Goal: Navigation & Orientation: Find specific page/section

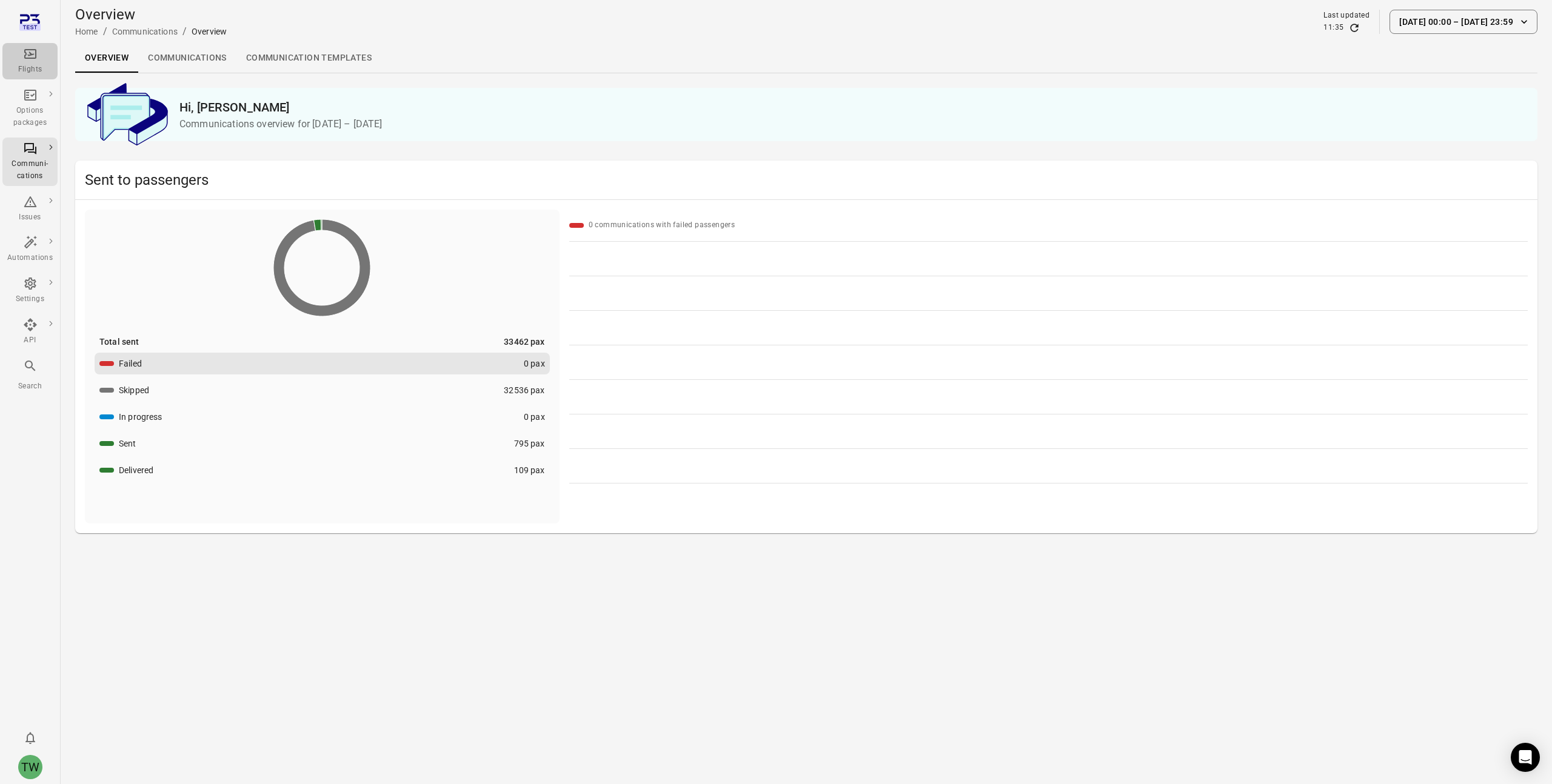
click at [23, 54] on icon "Main navigation" at bounding box center [31, 54] width 14 height 14
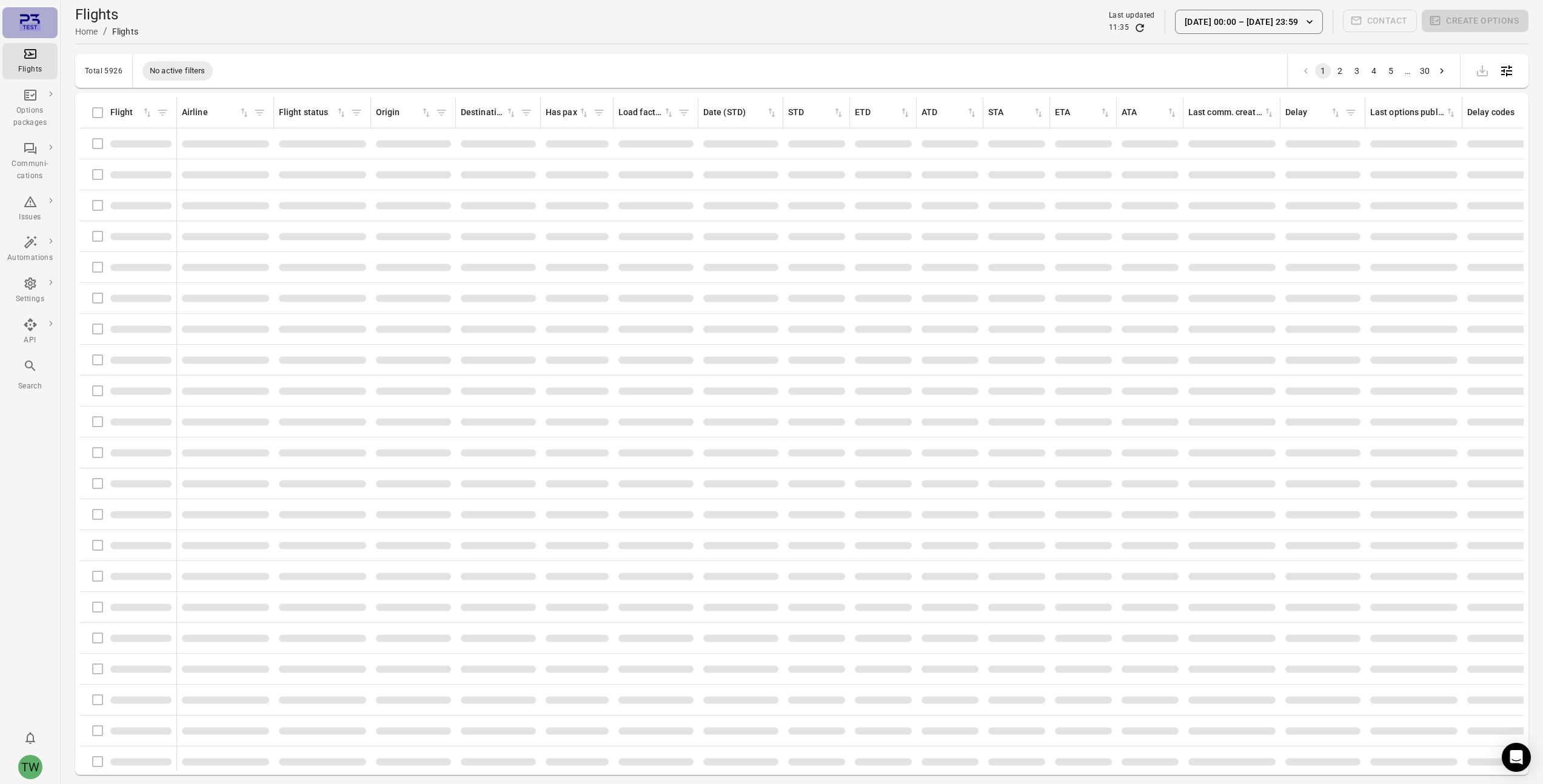
click at [33, 21] on icon "Main navigation" at bounding box center [29, 22] width 21 height 21
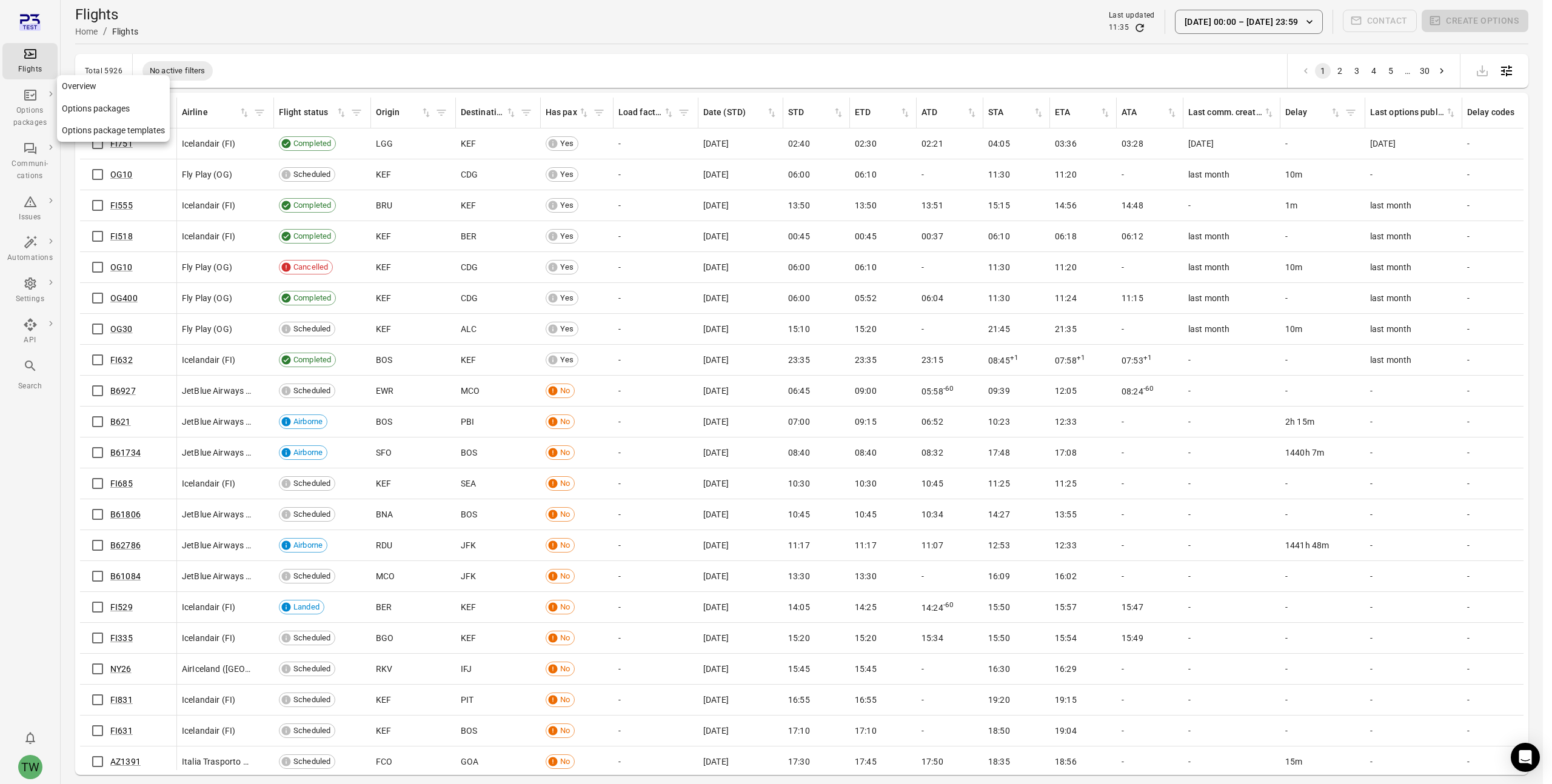
click at [30, 104] on div "Options packages" at bounding box center [30, 108] width 45 height 42
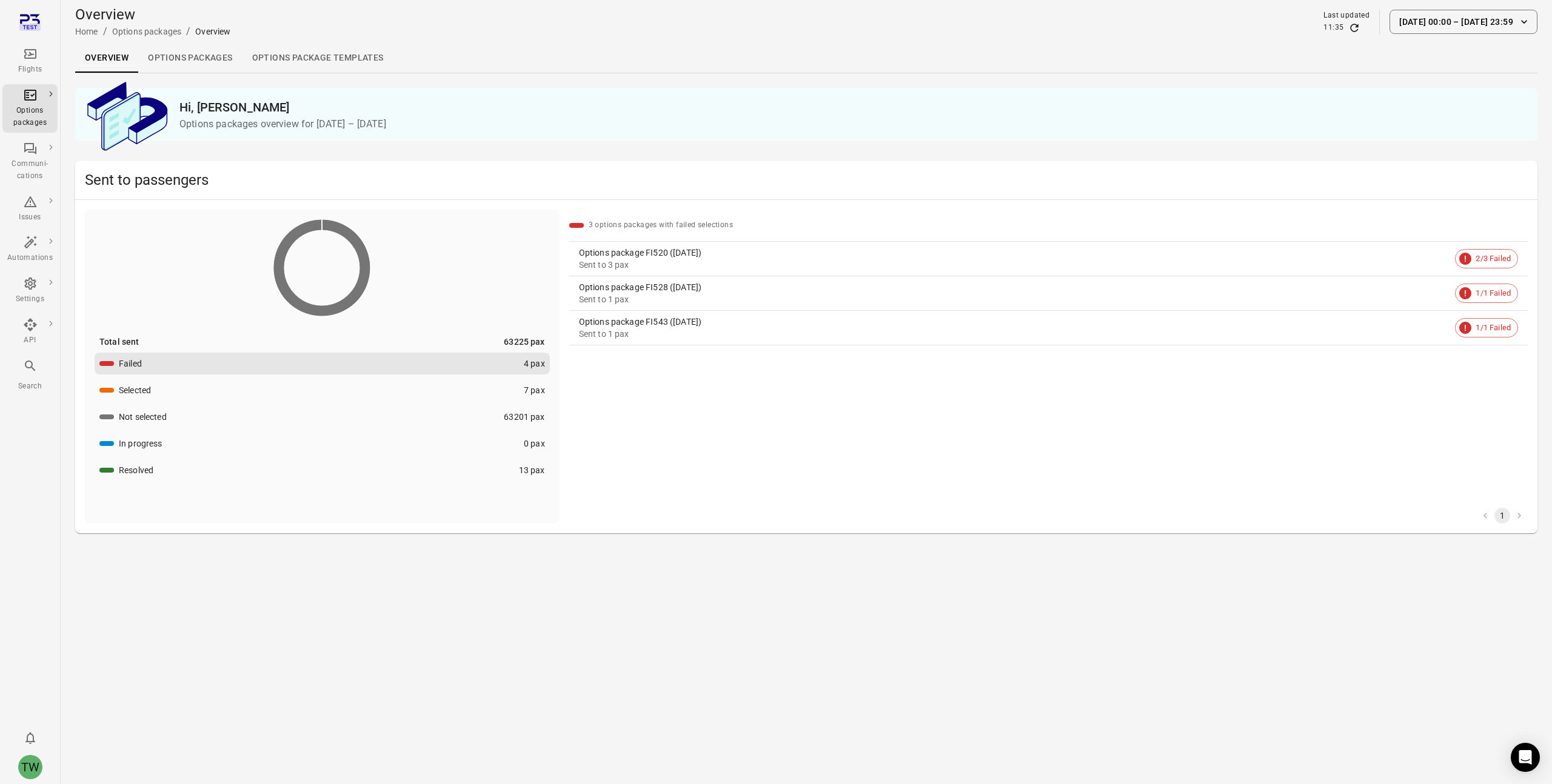
click at [32, 42] on li "Flights" at bounding box center [30, 61] width 55 height 42
click at [31, 20] on icon "Main navigation" at bounding box center [29, 22] width 21 height 21
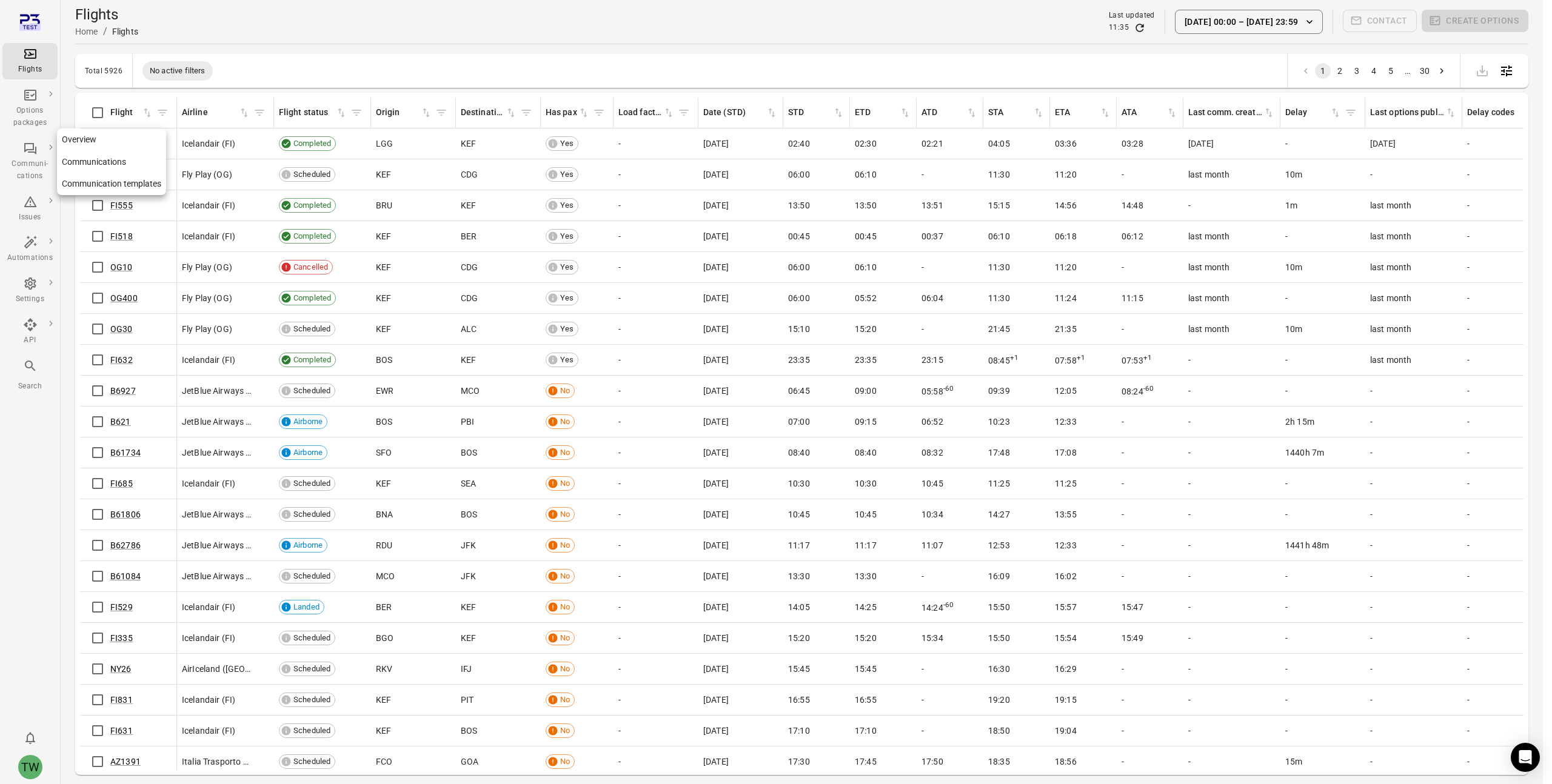
click at [26, 146] on icon "Main navigation" at bounding box center [31, 148] width 14 height 14
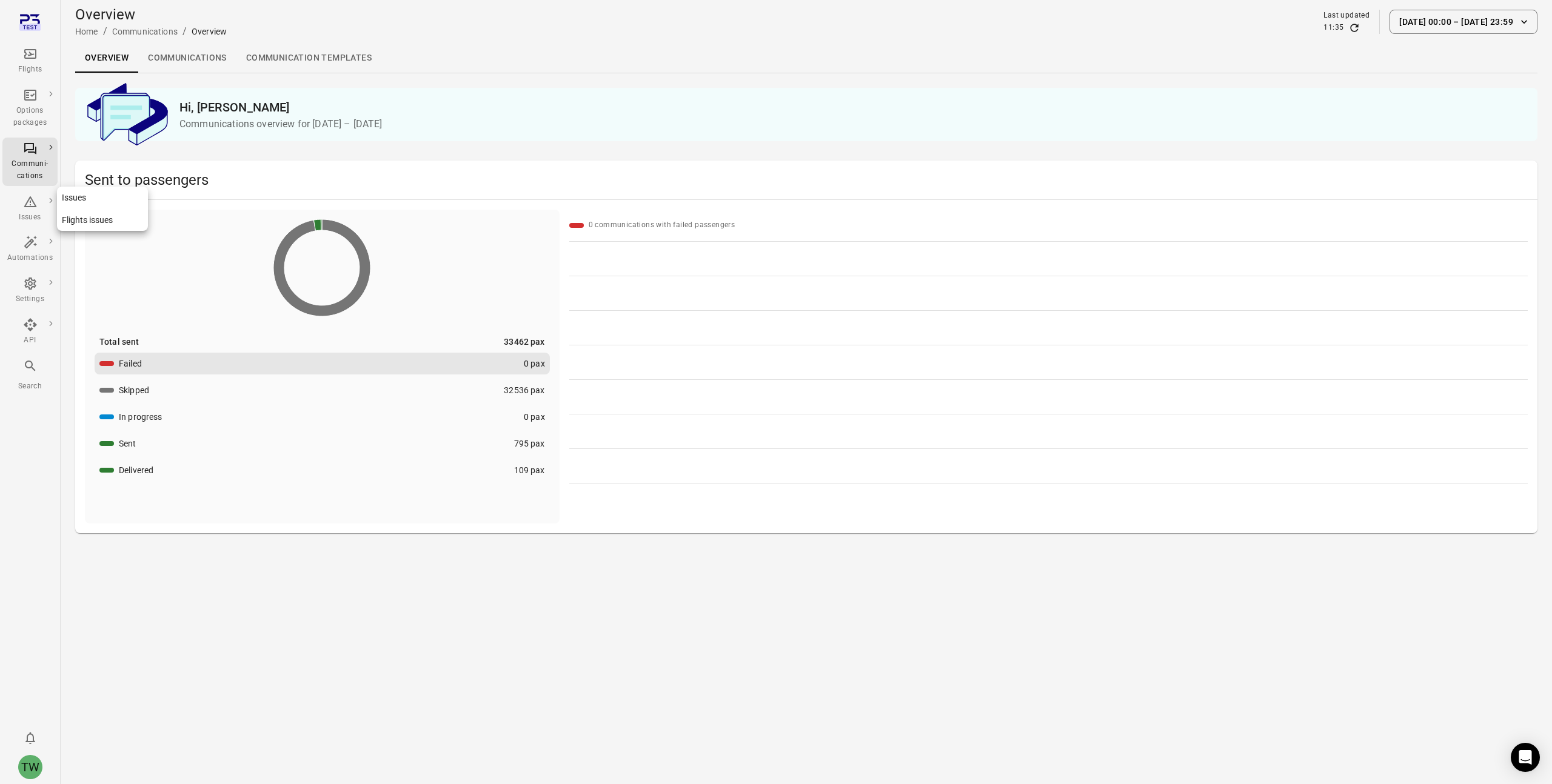
click at [29, 211] on div "Issues" at bounding box center [30, 209] width 45 height 29
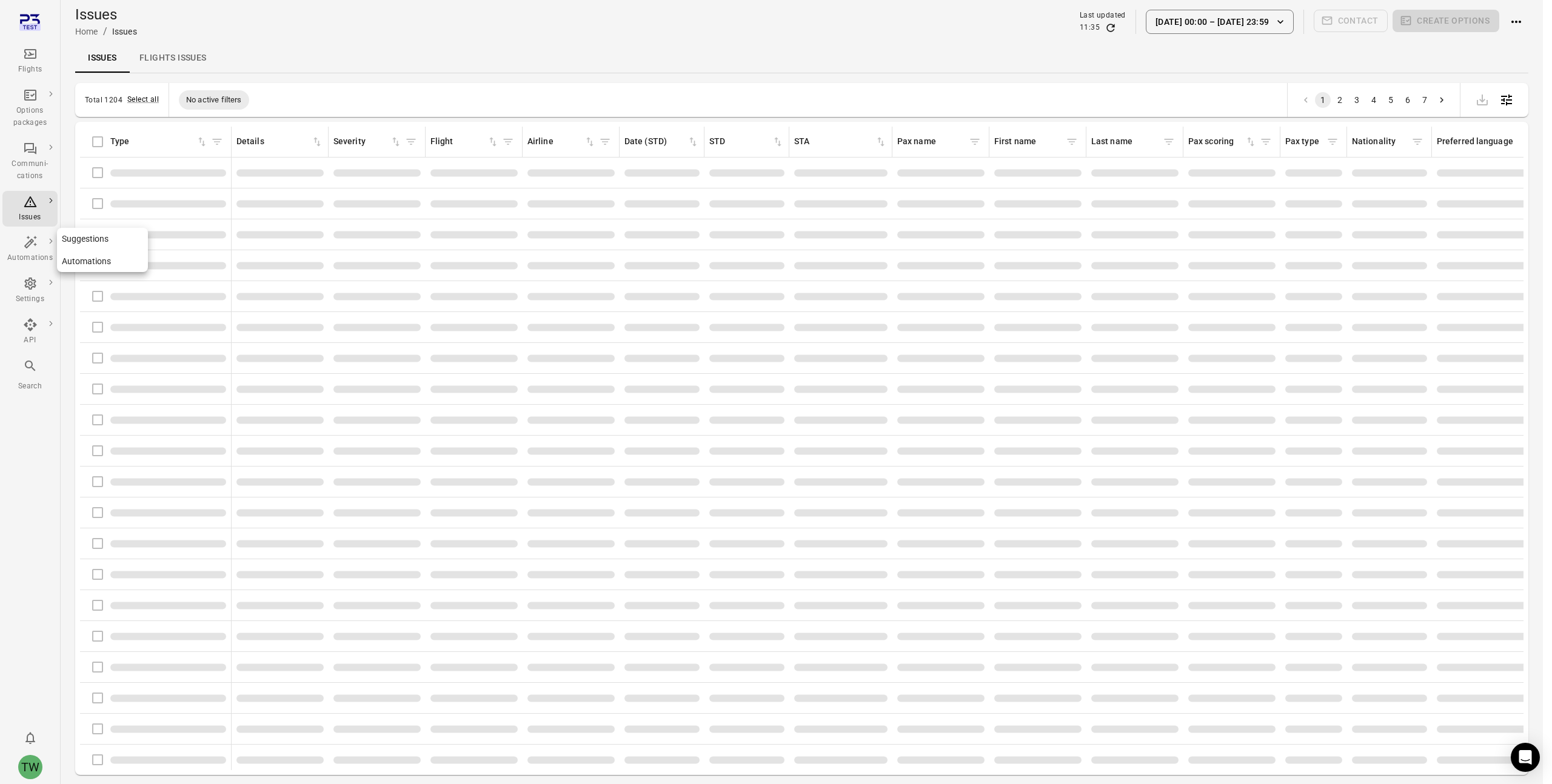
click at [24, 246] on icon "Main navigation" at bounding box center [30, 242] width 13 height 13
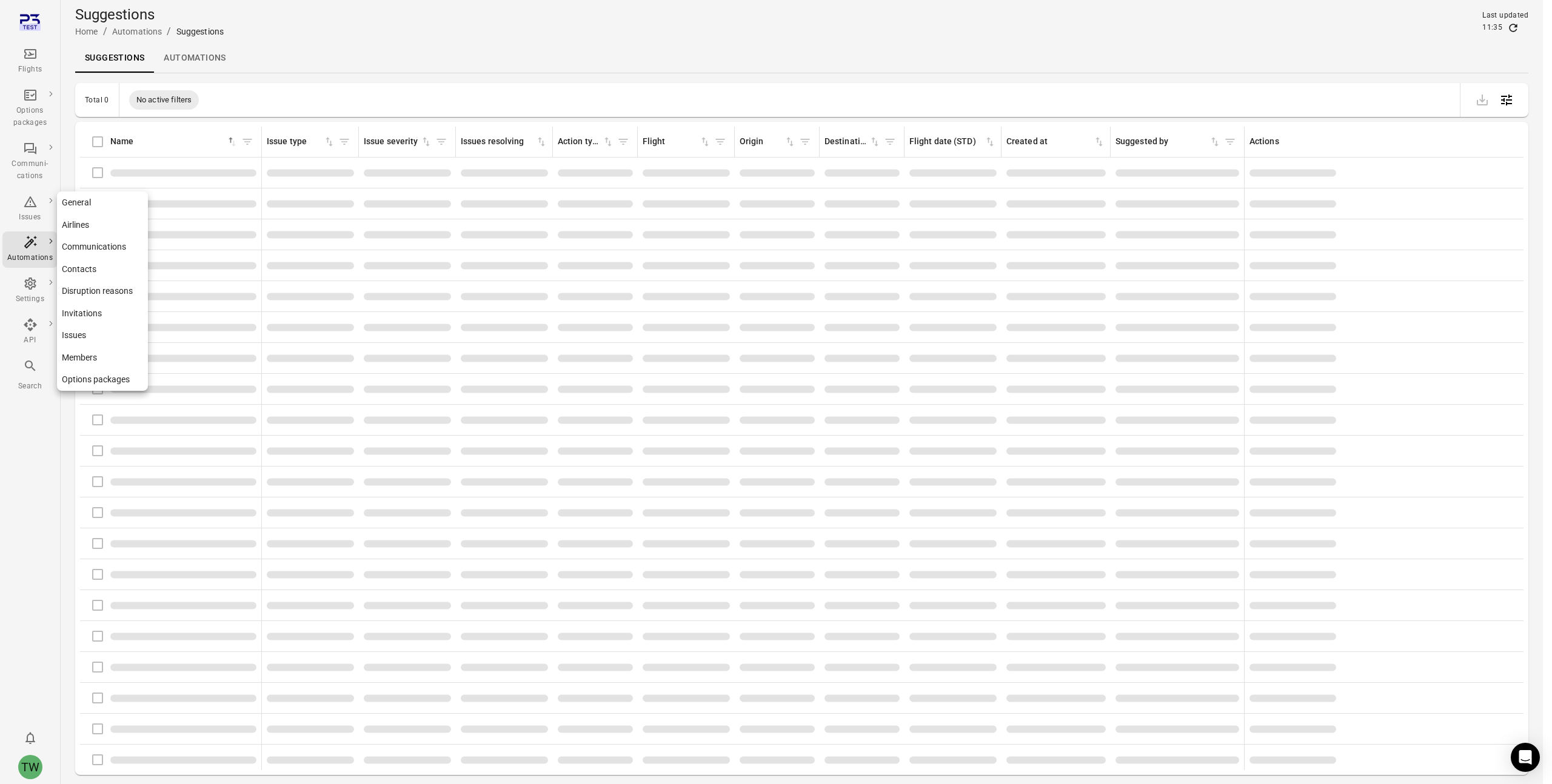
click at [29, 288] on icon "Main navigation" at bounding box center [30, 283] width 12 height 12
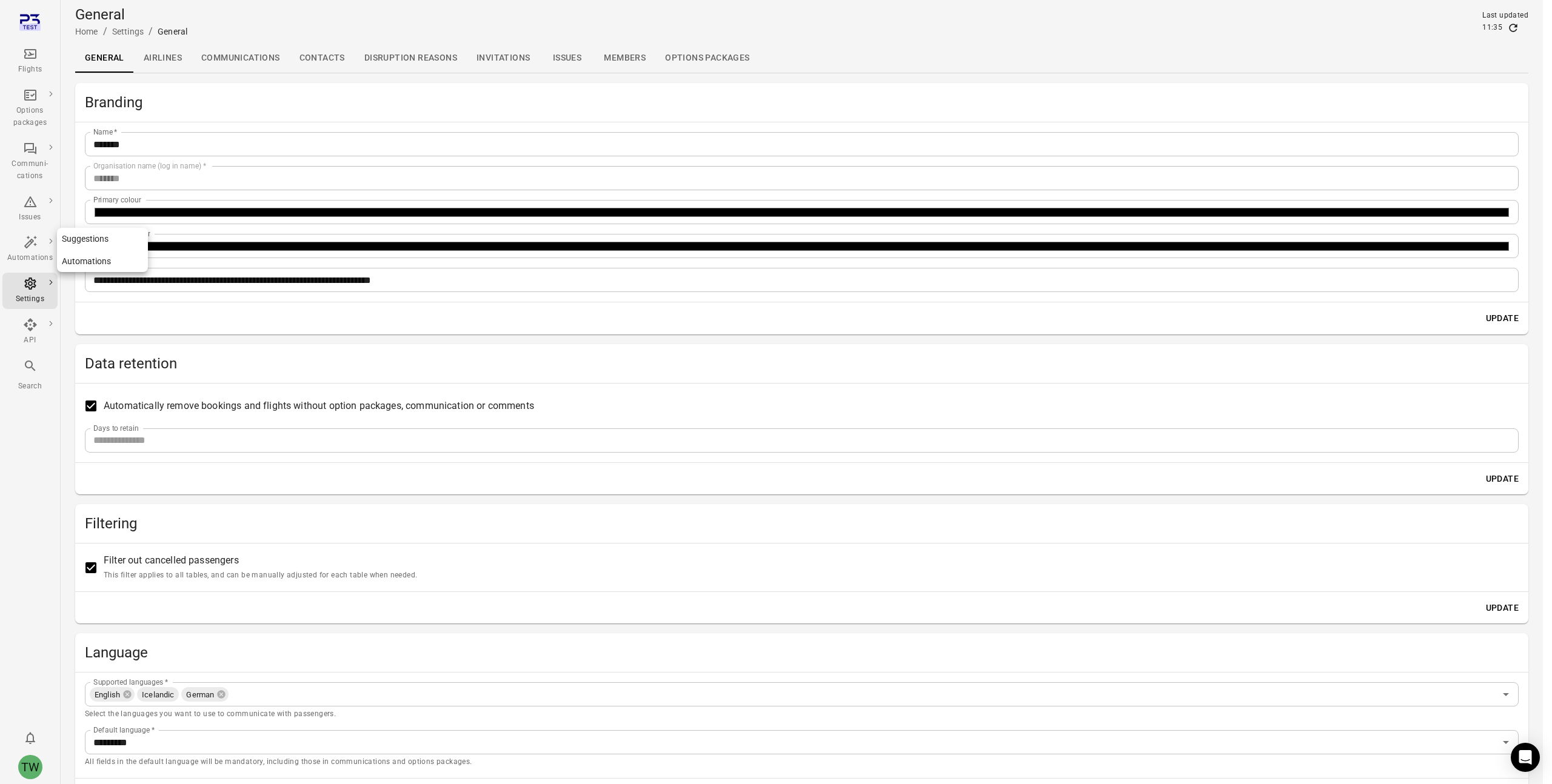
click at [29, 238] on icon "Main navigation" at bounding box center [31, 242] width 14 height 14
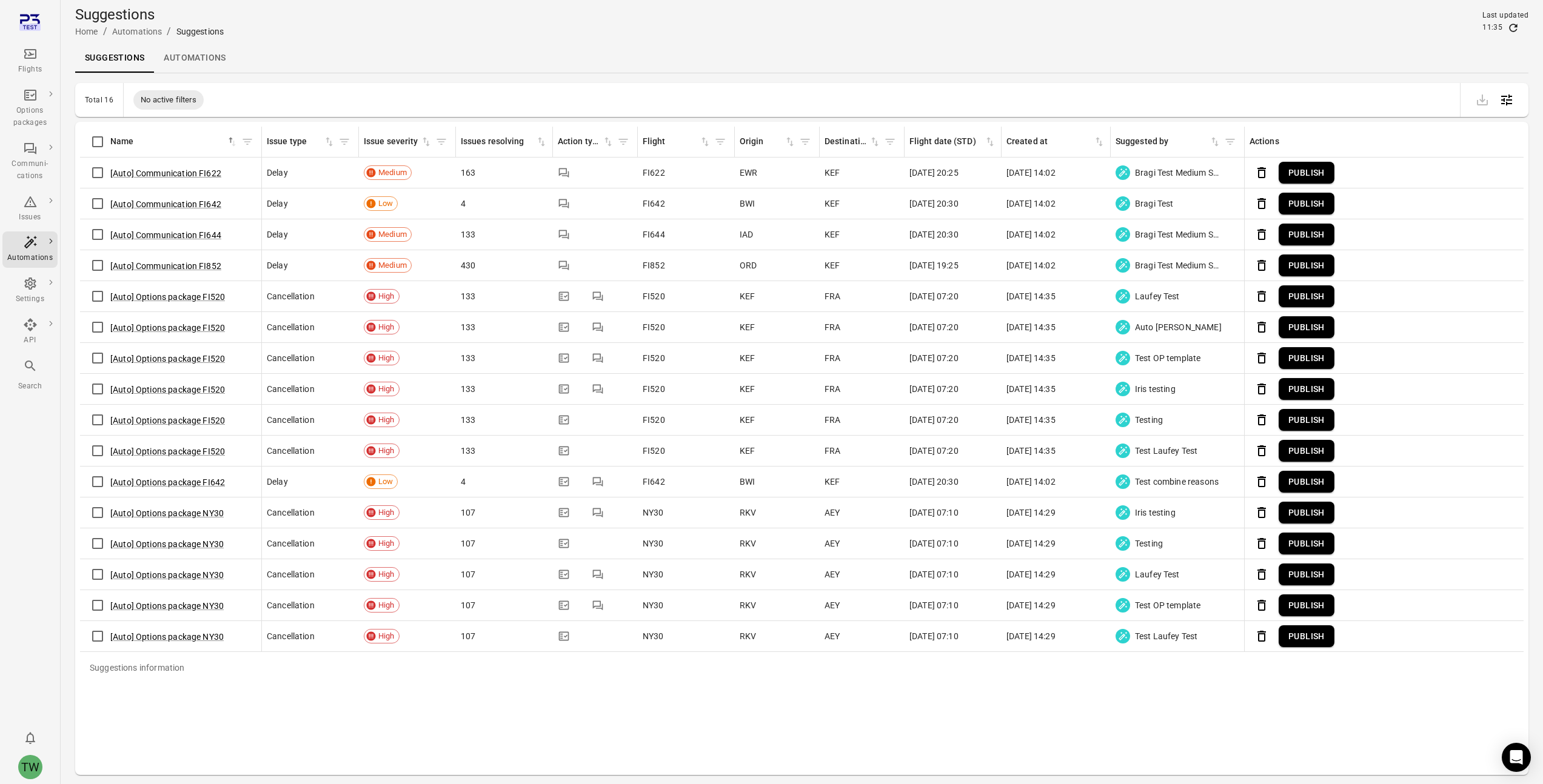
click at [33, 57] on icon "Main navigation" at bounding box center [31, 54] width 14 height 14
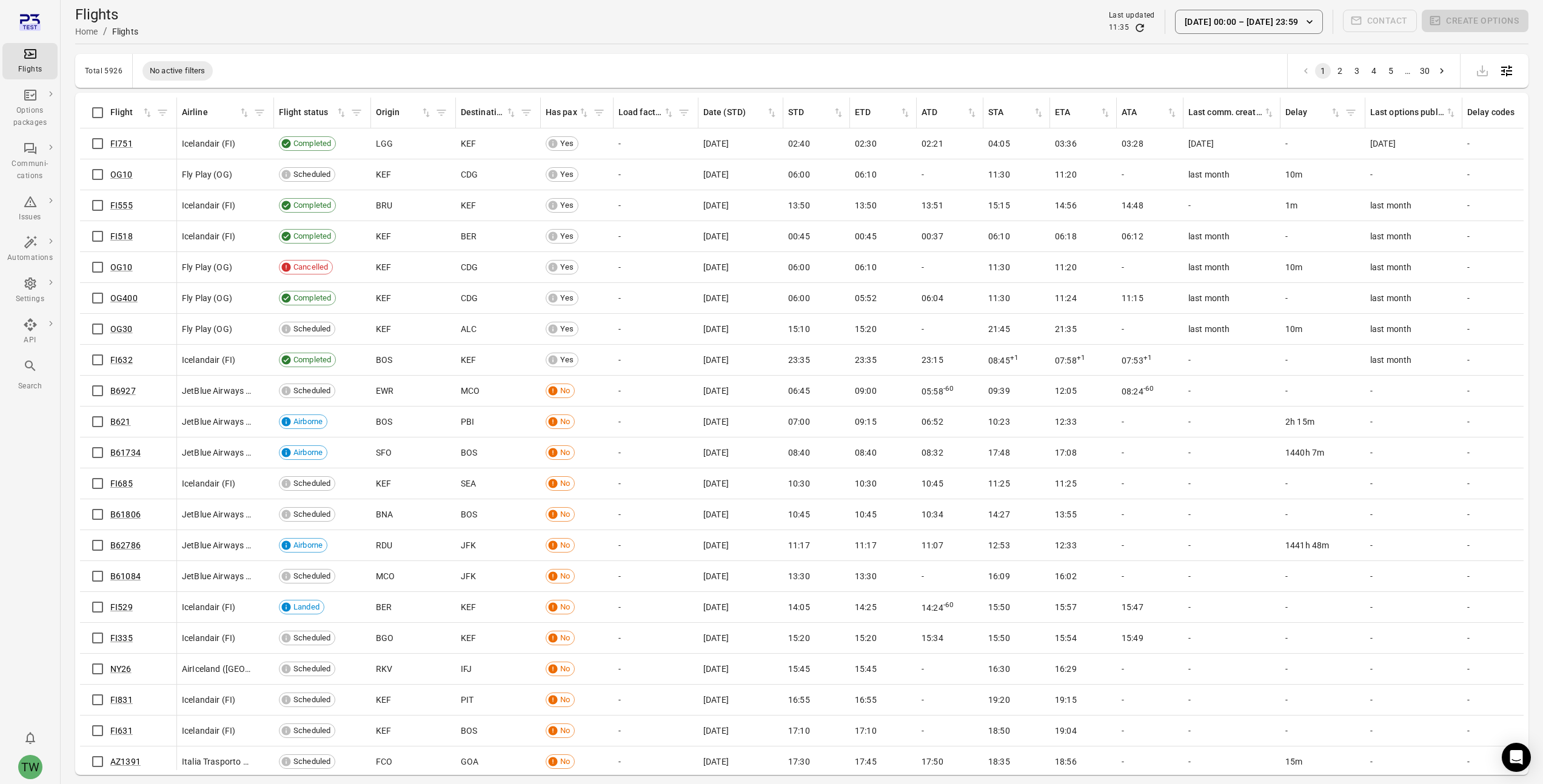
click at [575, 22] on div "Flights Home / Flights Last updated 11:35 [DATE] 00:00 [DATE] 23:59 Contact Cre…" at bounding box center [801, 22] width 1454 height 34
